Goal: Answer question/provide support: Share knowledge or assist other users

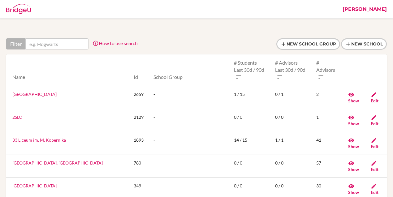
click at [375, 10] on link "[PERSON_NAME]" at bounding box center [365, 9] width 50 height 19
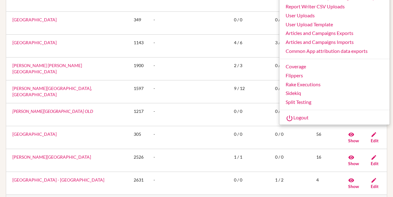
scroll to position [188, 0]
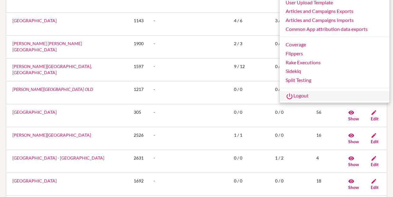
click at [304, 93] on link "Logout" at bounding box center [335, 96] width 110 height 10
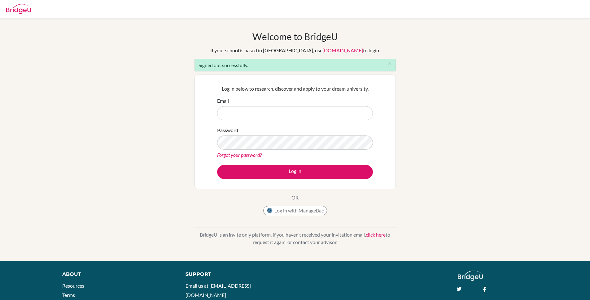
click at [115, 116] on div "Welcome to BridgeU If your school is based in China, use app.bridge-u.com.cn to…" at bounding box center [295, 140] width 590 height 218
click at [246, 111] on input "Email" at bounding box center [295, 113] width 156 height 14
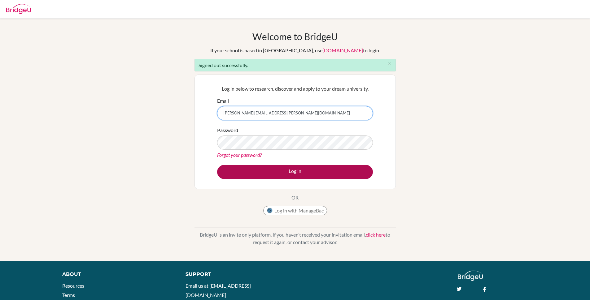
type input "ross.fenning+comstudent@bridge-u.com"
click at [302, 176] on button "Log in" at bounding box center [295, 172] width 156 height 14
type input "ross.fenning+comstudent@bridge-u.com"
click at [330, 169] on button "Log in" at bounding box center [295, 172] width 156 height 14
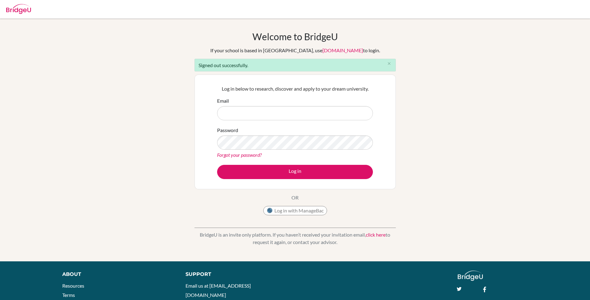
click at [409, 101] on div "Welcome to BridgeU If your school is based in China, use app.bridge-u.com.cn to…" at bounding box center [295, 140] width 590 height 218
click at [334, 115] on input "Email" at bounding box center [295, 113] width 156 height 14
click at [400, 85] on div "Welcome to BridgeU If your school is based in China, use app.bridge-u.com.cn to…" at bounding box center [295, 140] width 590 height 218
click at [321, 117] on input "Email" at bounding box center [295, 113] width 156 height 14
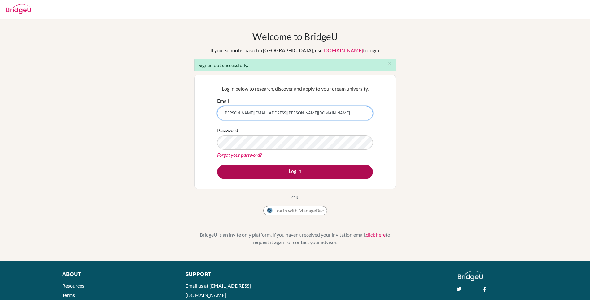
type input "ross.fenning+admin@bridge-u.com"
click at [300, 172] on button "Log in" at bounding box center [295, 172] width 156 height 14
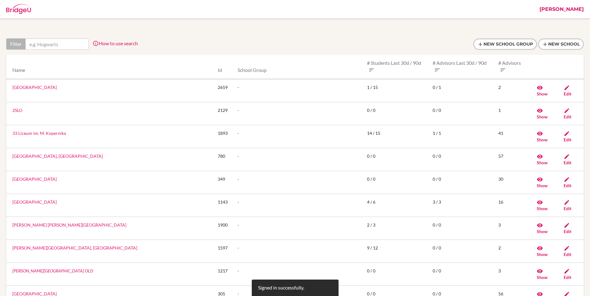
click at [573, 11] on link "[PERSON_NAME]" at bounding box center [561, 9] width 50 height 19
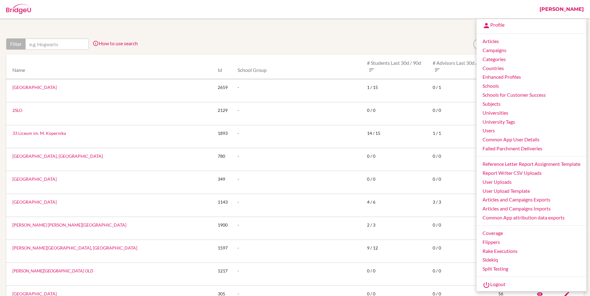
drag, startPoint x: 285, startPoint y: 33, endPoint x: 234, endPoint y: 30, distance: 51.5
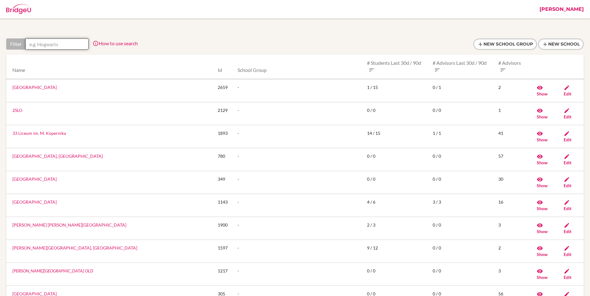
click at [50, 41] on input "text" at bounding box center [56, 43] width 63 height 11
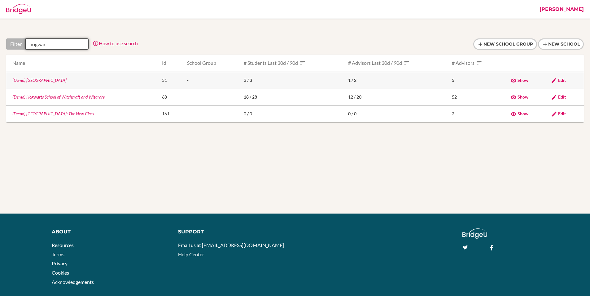
type input "hogwar"
click at [32, 80] on link "(Demo) Hogwarts" at bounding box center [39, 79] width 54 height 5
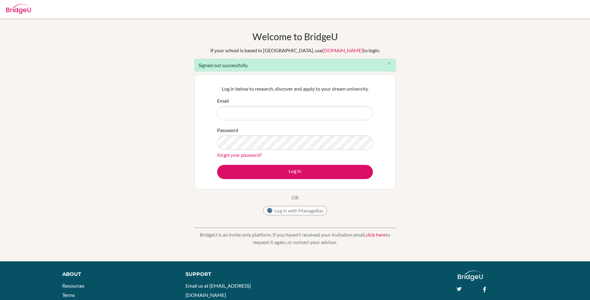
click at [403, 105] on div "Welcome to [GEOGRAPHIC_DATA] If your school is based in [GEOGRAPHIC_DATA], use …" at bounding box center [295, 140] width 590 height 218
click at [249, 111] on input "Email" at bounding box center [295, 113] width 156 height 14
click at [189, 118] on div "Welcome to BridgeU If your school is based in China, use app.bridge-u.com.cn to…" at bounding box center [295, 140] width 590 height 218
click at [231, 115] on input "Email" at bounding box center [295, 113] width 156 height 14
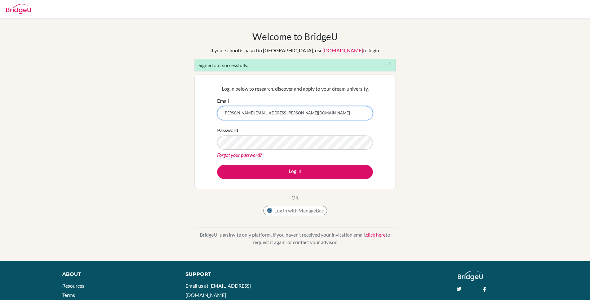
type input "ross.fenning+admin@bridge-u.com"
click at [125, 119] on div "Welcome to BridgeU If your school is based in China, use app.bridge-u.com.cn to…" at bounding box center [295, 140] width 590 height 218
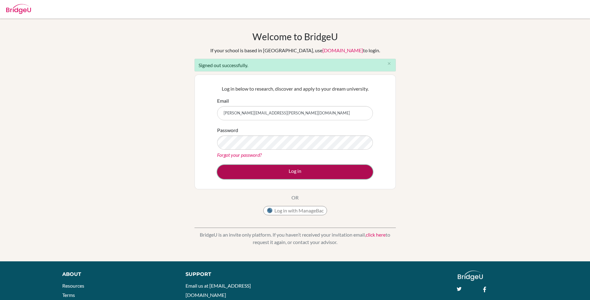
click at [301, 172] on button "Log in" at bounding box center [295, 172] width 156 height 14
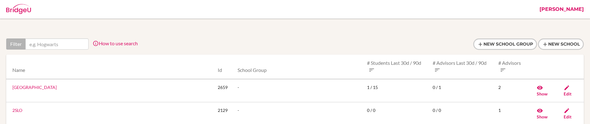
drag, startPoint x: 239, startPoint y: 28, endPoint x: 275, endPoint y: 32, distance: 35.8
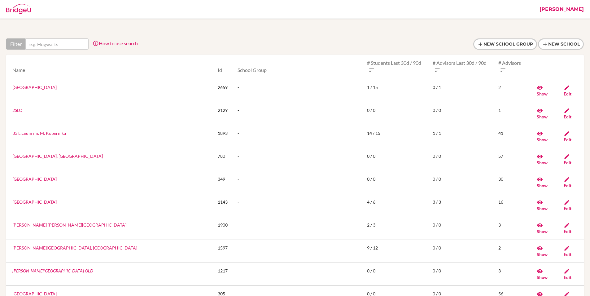
click at [574, 9] on link "Ross" at bounding box center [561, 9] width 50 height 19
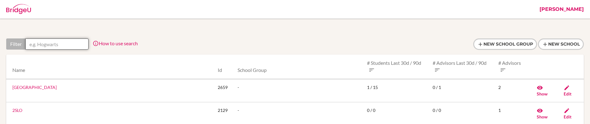
click at [78, 45] on input "text" at bounding box center [56, 43] width 63 height 11
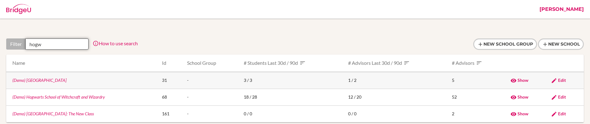
type input "hogw"
click at [38, 68] on link "(Demo) Hogwarts" at bounding box center [39, 79] width 54 height 5
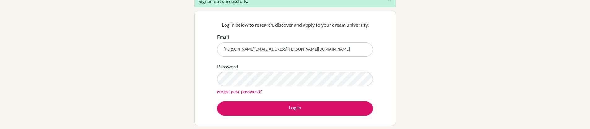
scroll to position [64, 0]
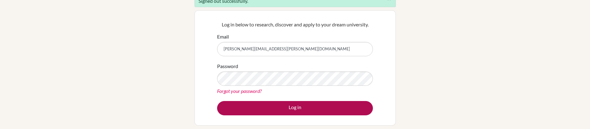
type input "[PERSON_NAME][EMAIL_ADDRESS][PERSON_NAME][DOMAIN_NAME]"
click at [303, 106] on button "Log in" at bounding box center [295, 108] width 156 height 14
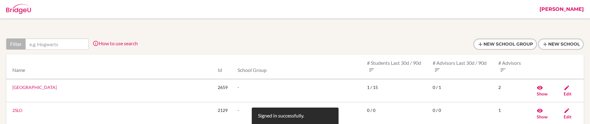
click at [577, 11] on link "[PERSON_NAME]" at bounding box center [561, 9] width 50 height 19
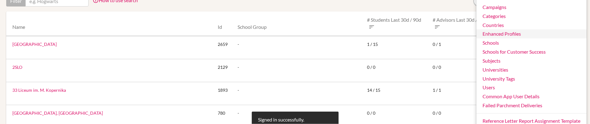
scroll to position [74, 0]
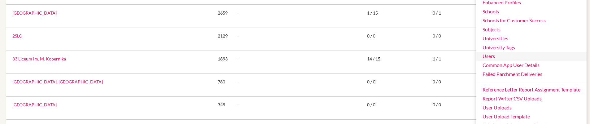
click at [494, 58] on link "Users" at bounding box center [531, 56] width 110 height 9
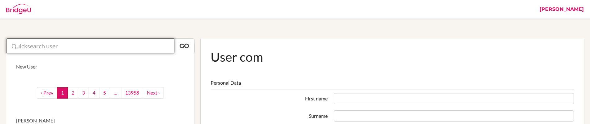
click at [41, 52] on input "text" at bounding box center [90, 45] width 168 height 15
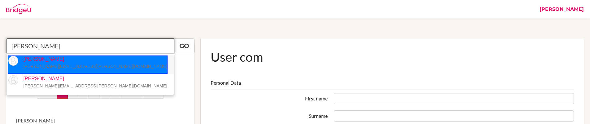
click at [84, 69] on p "Ross Fenning [EMAIL_ADDRESS][PERSON_NAME][DOMAIN_NAME]" at bounding box center [92, 63] width 149 height 14
type input "[PERSON_NAME]"
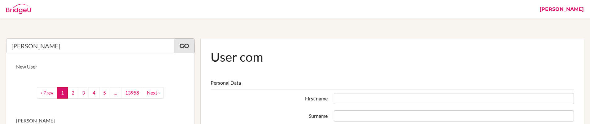
click at [180, 52] on link "Go" at bounding box center [184, 45] width 20 height 15
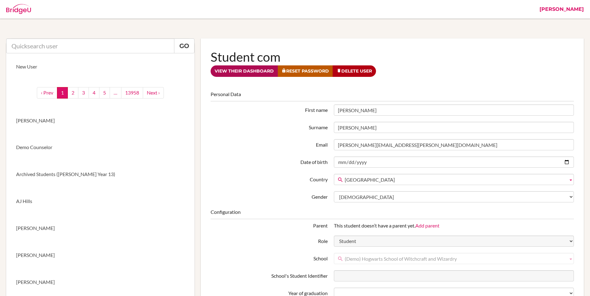
click at [261, 73] on link "View their dashboard" at bounding box center [244, 70] width 67 height 11
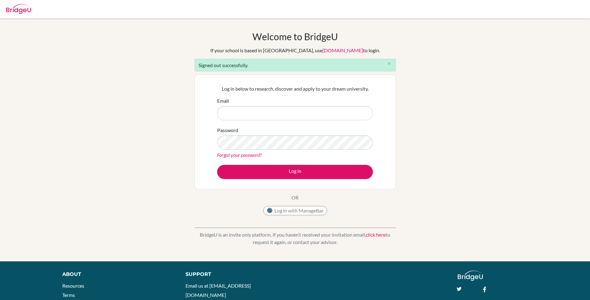
click at [132, 126] on div "Welcome to [GEOGRAPHIC_DATA] If your school is based in [GEOGRAPHIC_DATA], use …" at bounding box center [295, 140] width 590 height 218
click at [483, 52] on div "Welcome to [GEOGRAPHIC_DATA] If your school is based in [GEOGRAPHIC_DATA], use …" at bounding box center [295, 140] width 590 height 218
